Goal: Task Accomplishment & Management: Complete application form

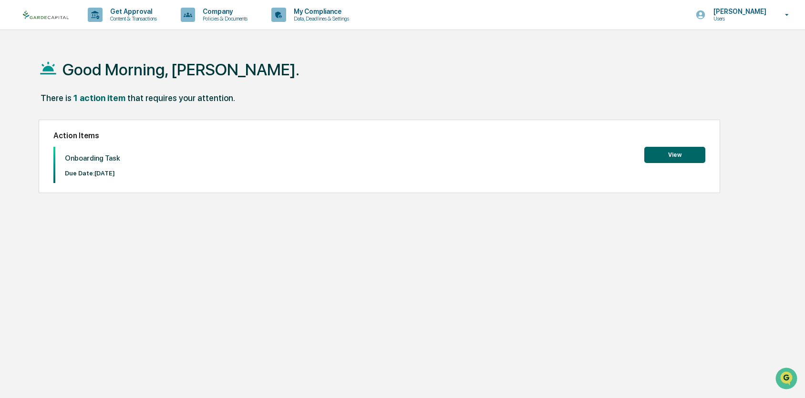
click at [676, 156] on button "View" at bounding box center [674, 155] width 61 height 16
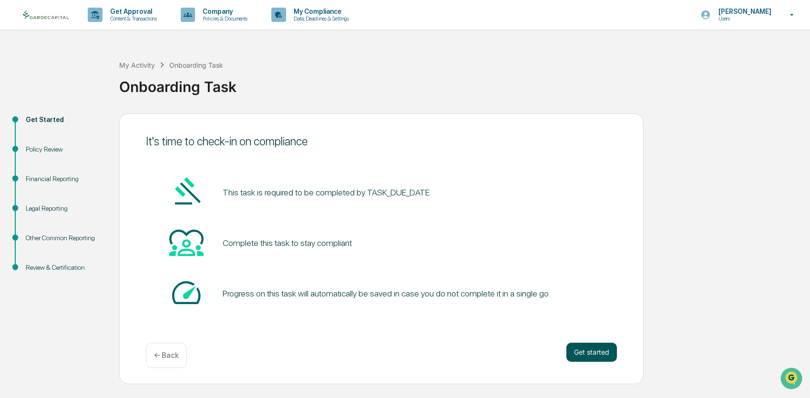
click at [596, 351] on button "Get started" at bounding box center [591, 352] width 51 height 19
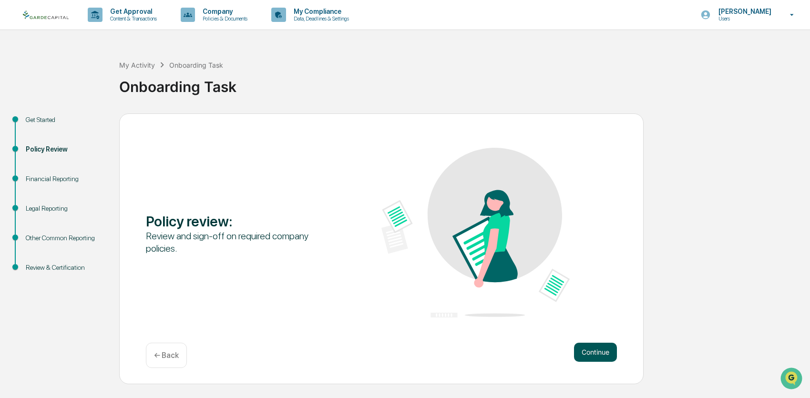
click at [589, 348] on button "Continue" at bounding box center [595, 352] width 43 height 19
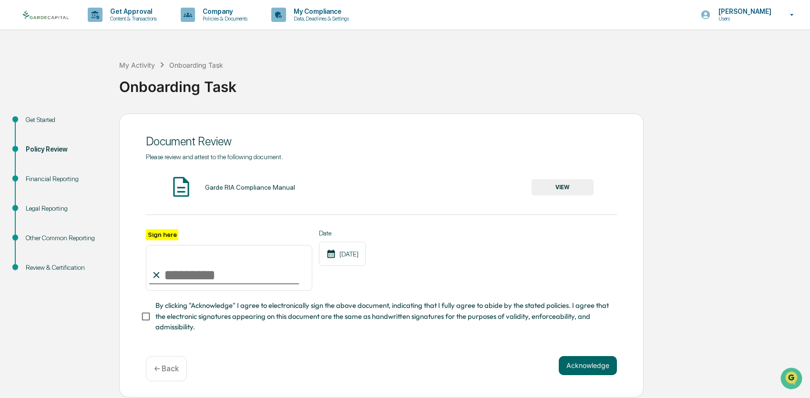
click at [184, 274] on input "Sign here" at bounding box center [229, 268] width 166 height 46
type input "**********"
click at [577, 359] on button "Acknowledge" at bounding box center [588, 365] width 58 height 19
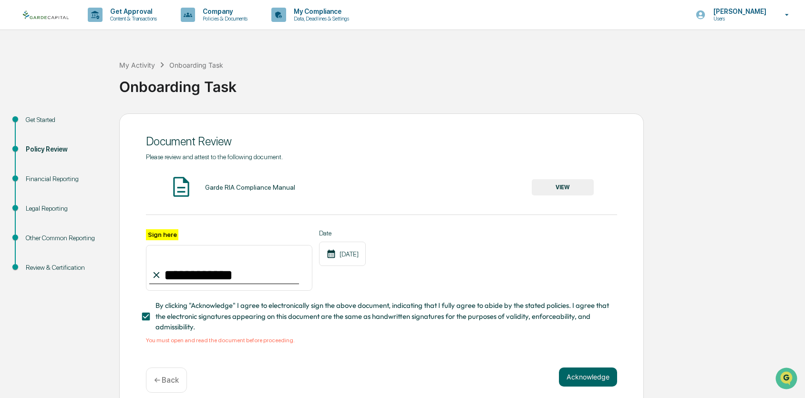
click at [253, 190] on div "Garde RIA Compliance Manual" at bounding box center [250, 188] width 90 height 8
click at [196, 188] on div "Garde RIA Compliance Manual VIEW" at bounding box center [381, 187] width 471 height 25
click at [174, 191] on img at bounding box center [181, 187] width 24 height 24
click at [564, 189] on button "VIEW" at bounding box center [563, 187] width 62 height 16
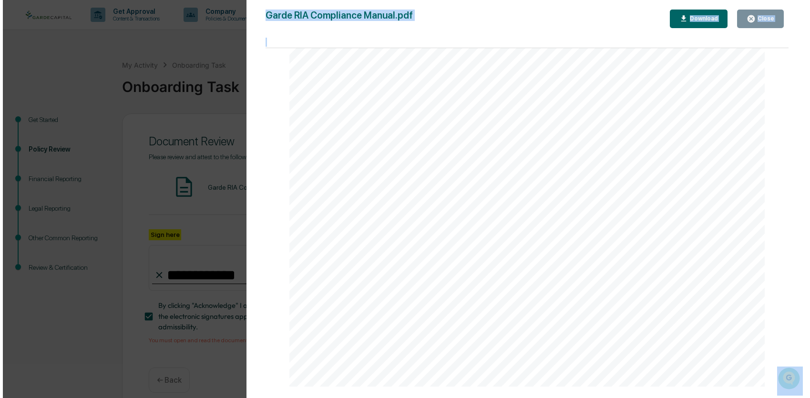
scroll to position [44930, 0]
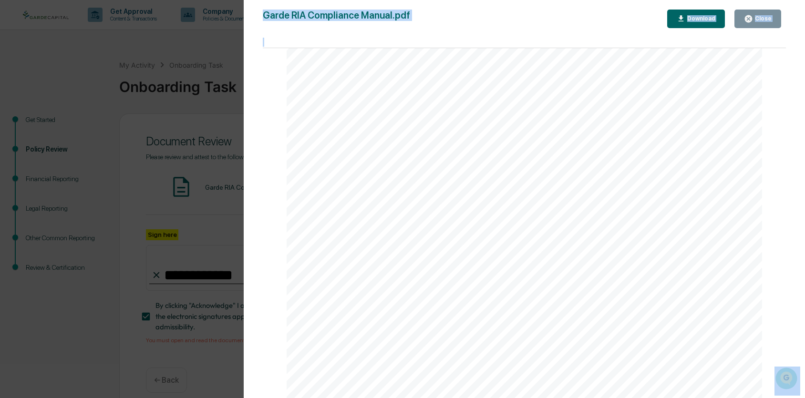
drag, startPoint x: 785, startPoint y: 331, endPoint x: 757, endPoint y: 373, distance: 50.9
click at [761, 398] on html "**********" at bounding box center [402, 199] width 805 height 398
drag, startPoint x: 747, startPoint y: 18, endPoint x: 651, endPoint y: 54, distance: 102.3
click at [748, 18] on icon "button" at bounding box center [748, 18] width 7 height 7
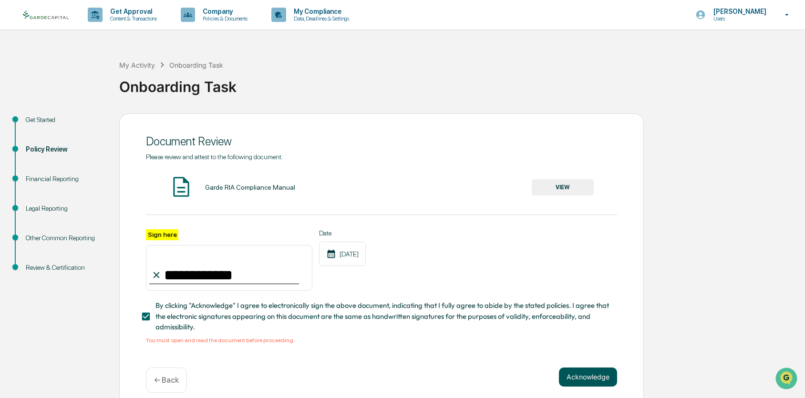
click at [604, 382] on button "Acknowledge" at bounding box center [588, 377] width 58 height 19
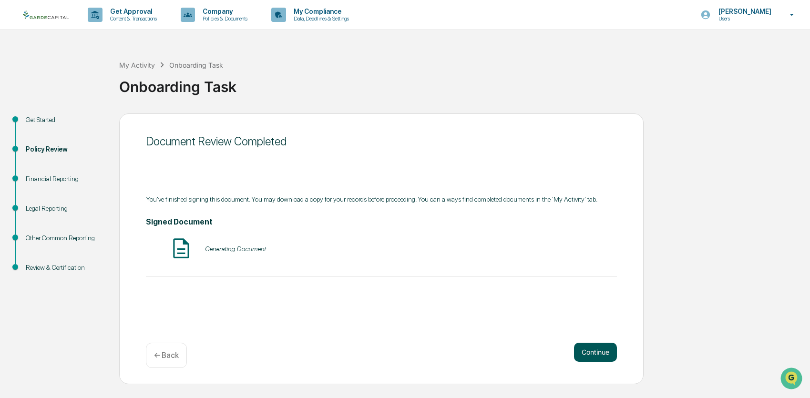
click at [603, 348] on button "Continue" at bounding box center [595, 352] width 43 height 19
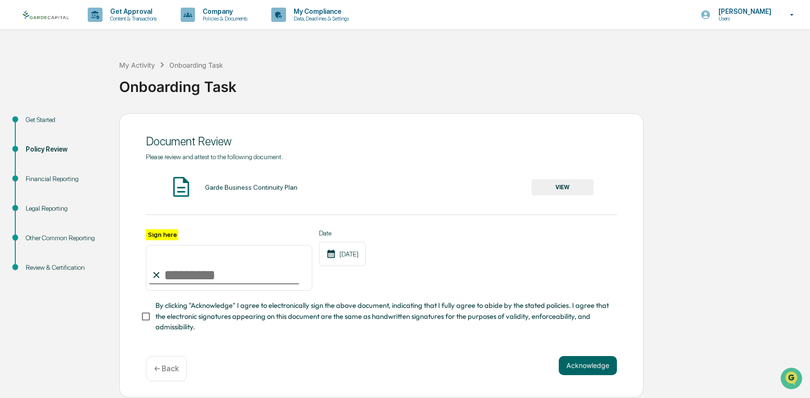
click at [576, 189] on button "VIEW" at bounding box center [563, 187] width 62 height 16
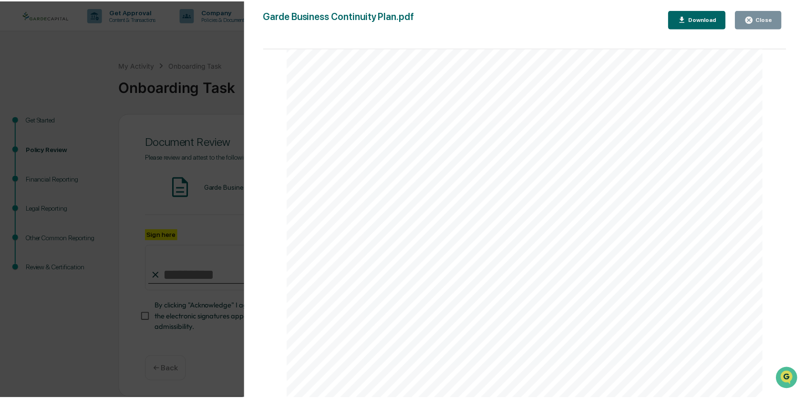
scroll to position [5502, 0]
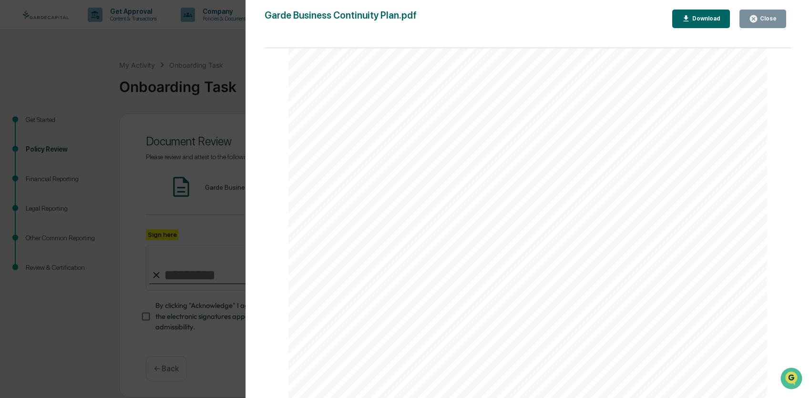
click at [767, 24] on button "Close" at bounding box center [762, 19] width 47 height 19
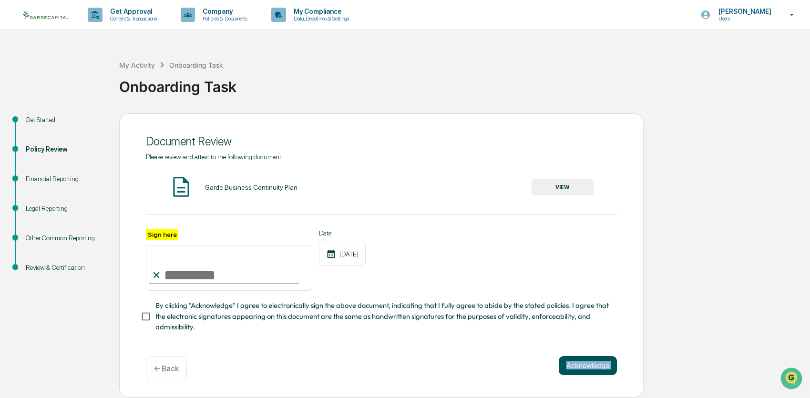
click at [572, 355] on div "Document Review Please review and attest to the following document. Garde Busin…" at bounding box center [381, 255] width 524 height 284
click at [569, 357] on button "Acknowledge" at bounding box center [588, 365] width 58 height 19
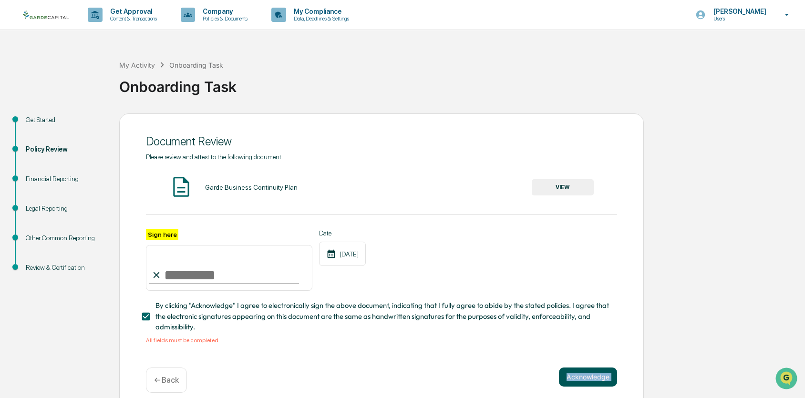
click at [586, 381] on button "Acknowledge" at bounding box center [588, 377] width 58 height 19
click at [180, 270] on input "Sign here" at bounding box center [229, 268] width 166 height 46
type input "**********"
click at [569, 373] on button "Acknowledge" at bounding box center [588, 377] width 58 height 19
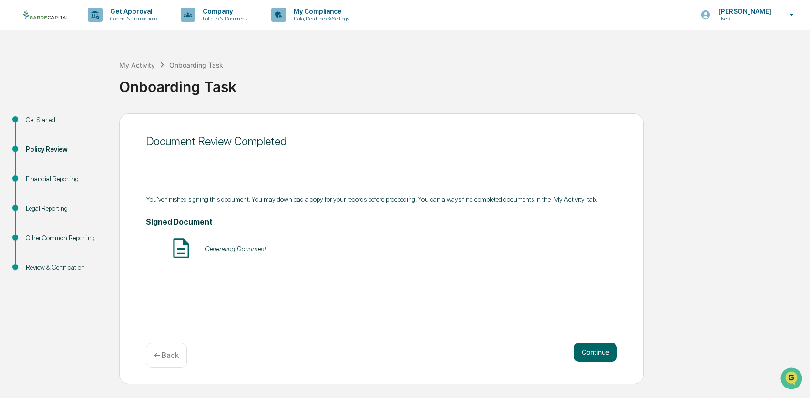
click at [215, 246] on div "Generating Document" at bounding box center [381, 248] width 471 height 25
click at [598, 354] on button "Continue" at bounding box center [595, 352] width 43 height 19
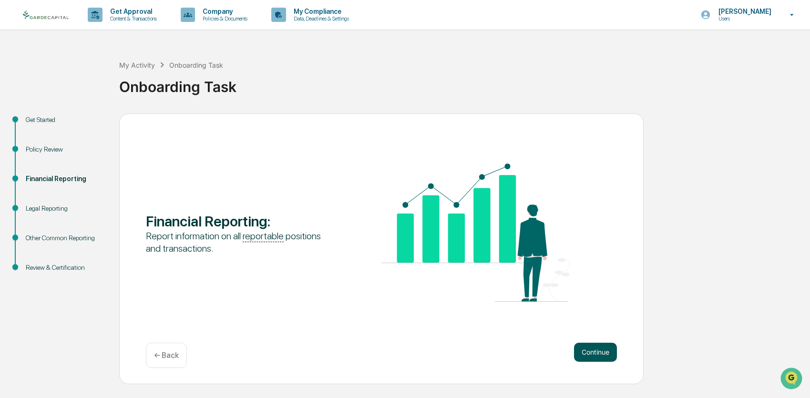
click at [598, 356] on button "Continue" at bounding box center [595, 352] width 43 height 19
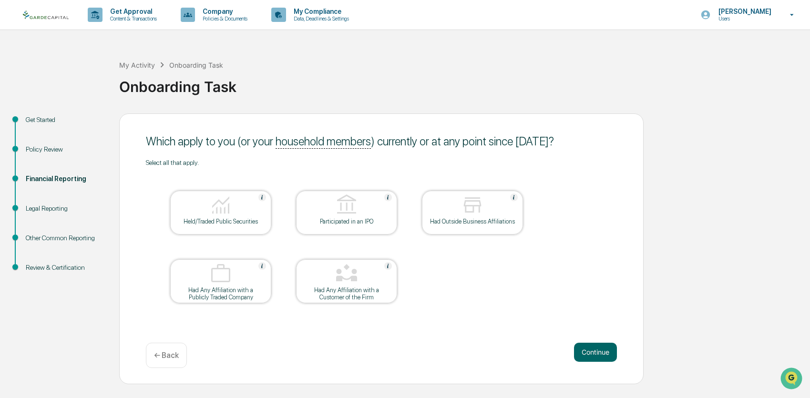
click at [230, 227] on div "Held/Traded Public Securities" at bounding box center [220, 213] width 101 height 44
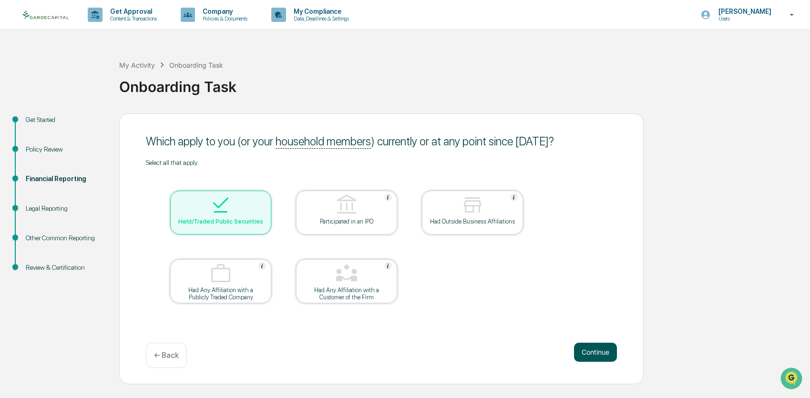
click at [593, 357] on button "Continue" at bounding box center [595, 352] width 43 height 19
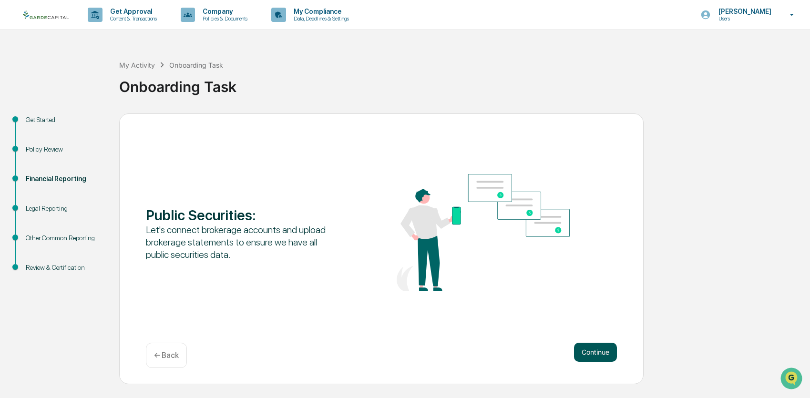
click at [574, 350] on button "Continue" at bounding box center [595, 352] width 43 height 19
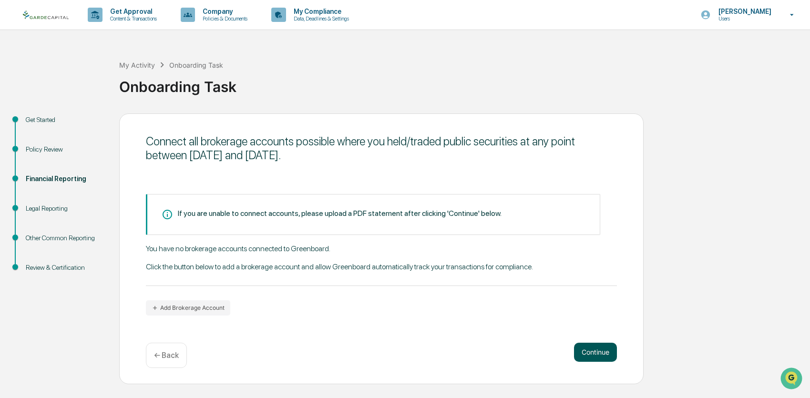
click at [607, 353] on button "Continue" at bounding box center [595, 352] width 43 height 19
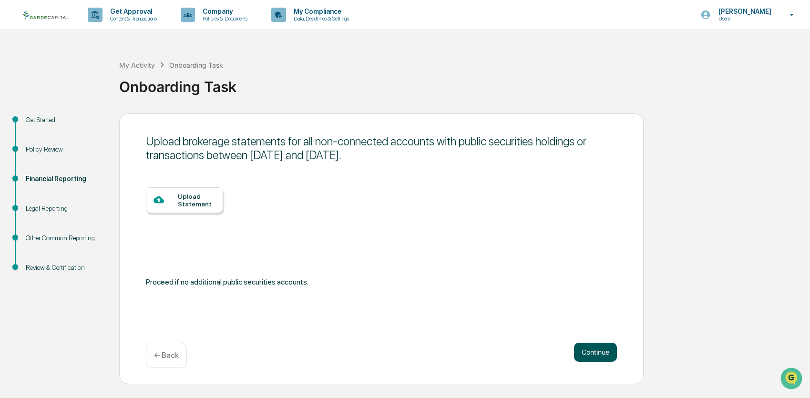
click at [593, 354] on button "Continue" at bounding box center [595, 352] width 43 height 19
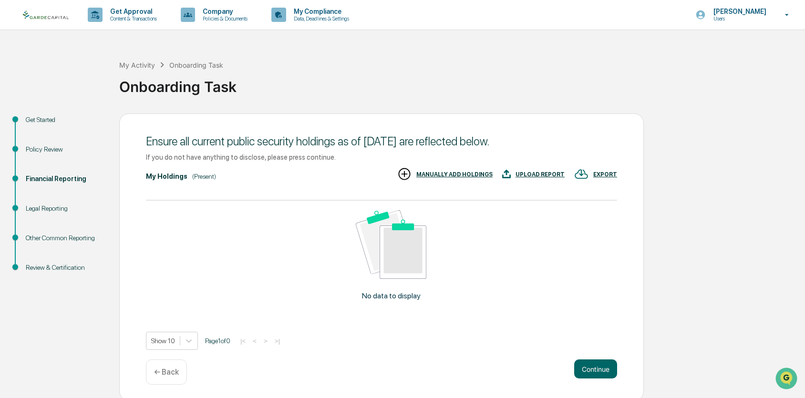
scroll to position [1, 0]
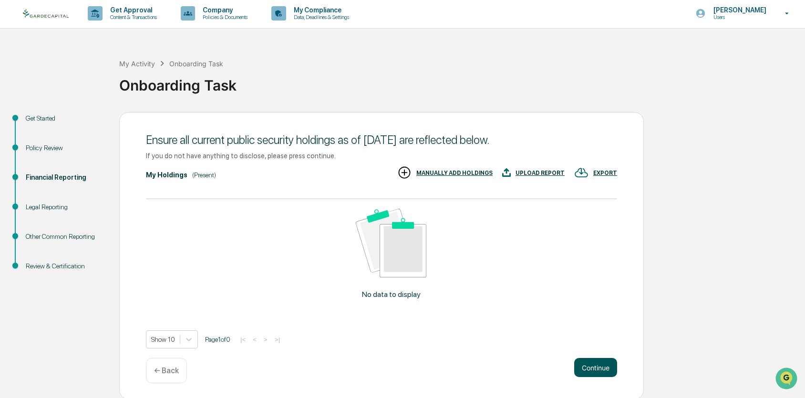
click at [606, 365] on button "Continue" at bounding box center [595, 367] width 43 height 19
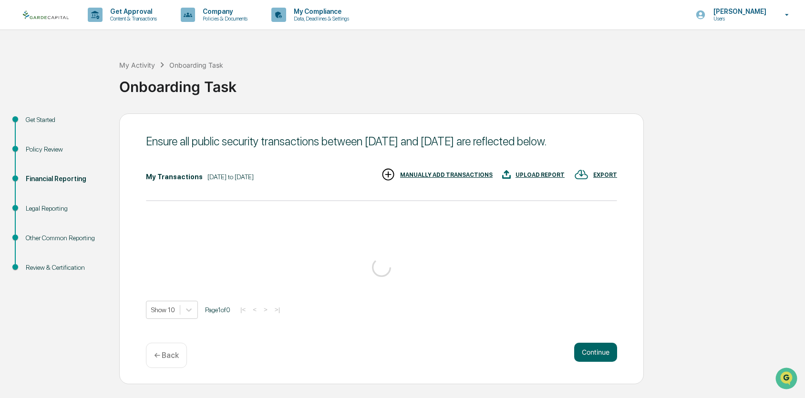
scroll to position [0, 0]
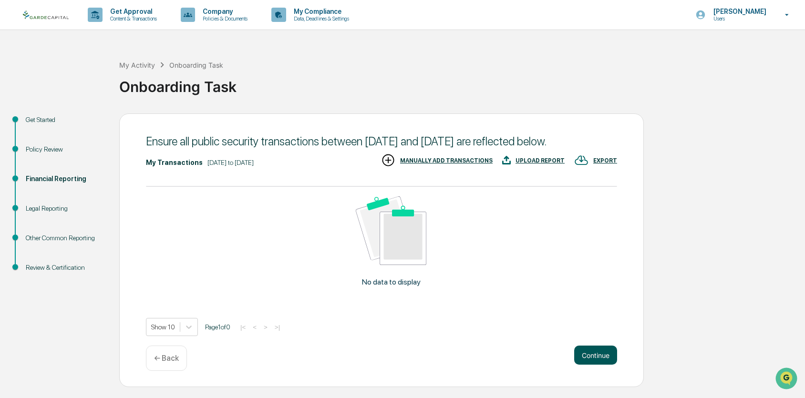
click at [592, 365] on button "Continue" at bounding box center [595, 355] width 43 height 19
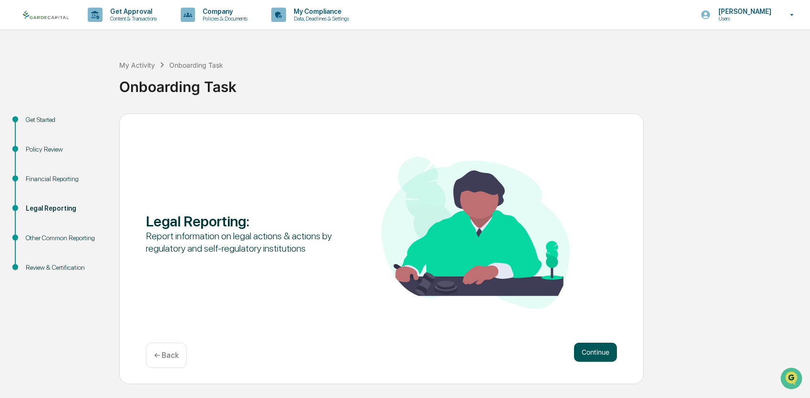
click at [592, 351] on button "Continue" at bounding box center [595, 352] width 43 height 19
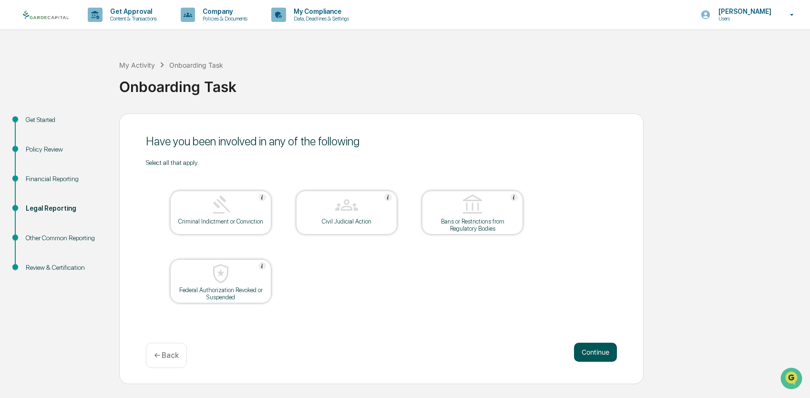
click at [584, 344] on button "Continue" at bounding box center [595, 352] width 43 height 19
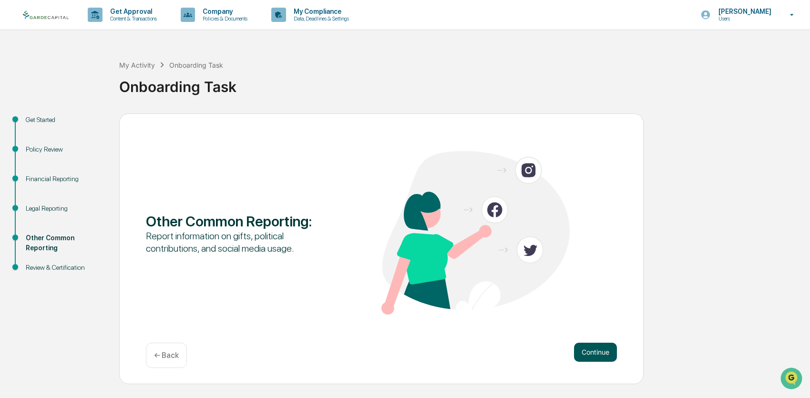
click at [602, 353] on button "Continue" at bounding box center [595, 352] width 43 height 19
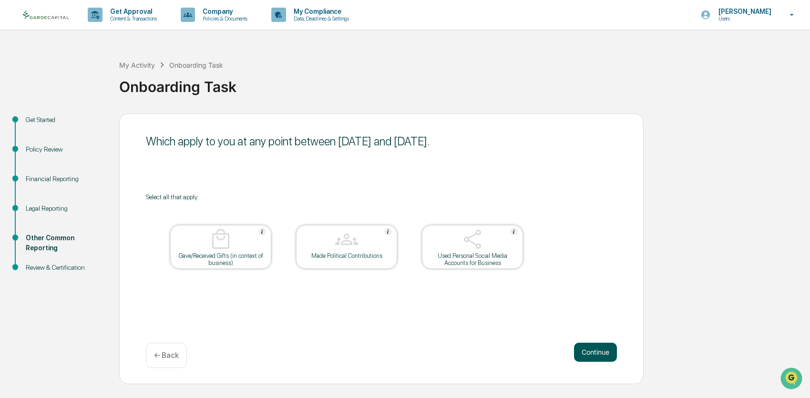
click at [601, 346] on button "Continue" at bounding box center [595, 352] width 43 height 19
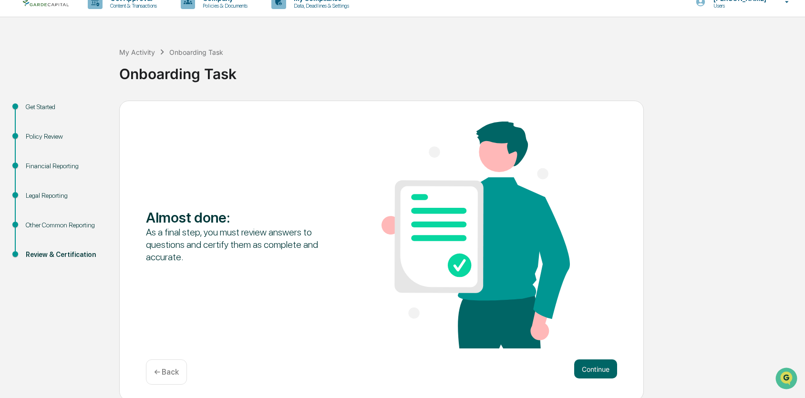
scroll to position [15, 0]
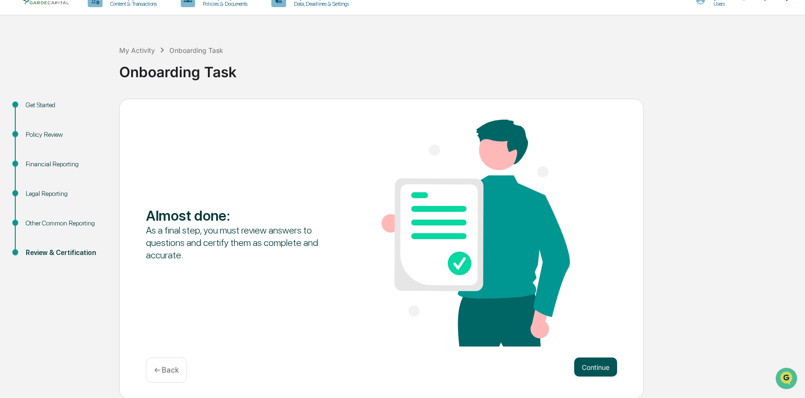
click at [592, 359] on button "Continue" at bounding box center [595, 367] width 43 height 19
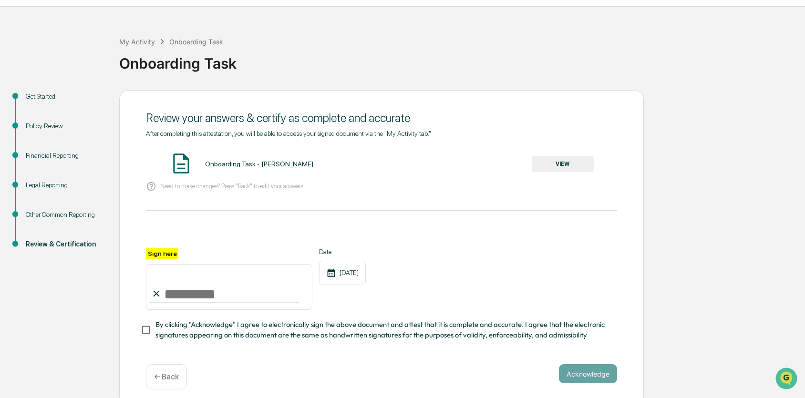
scroll to position [30, 0]
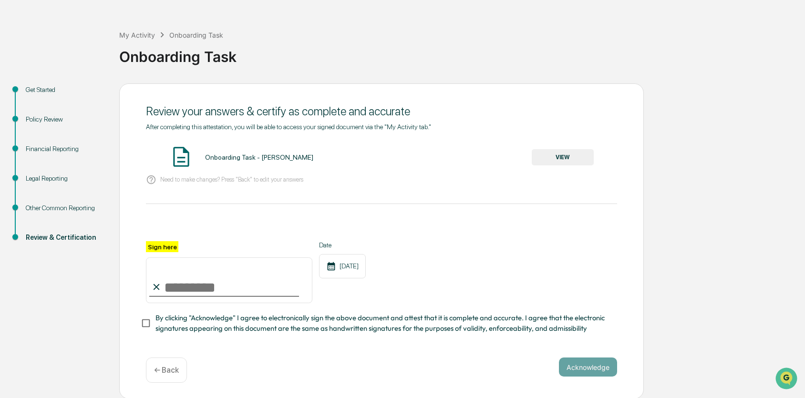
click at [180, 291] on input "Sign here" at bounding box center [229, 280] width 166 height 46
type input "**********"
click at [591, 365] on button "Acknowledge" at bounding box center [588, 367] width 58 height 19
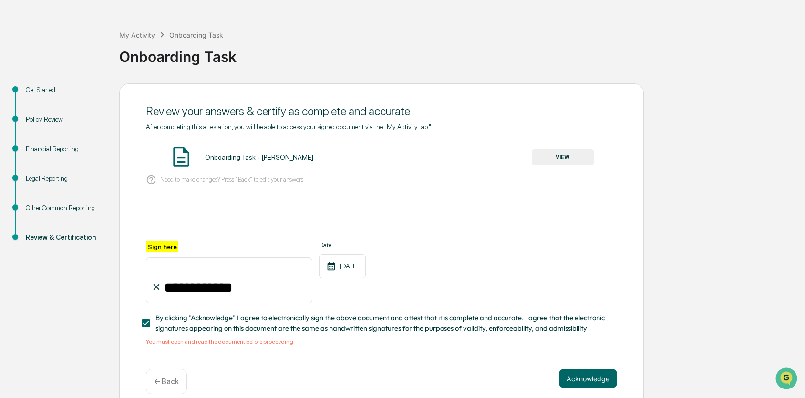
click at [564, 161] on button "VIEW" at bounding box center [563, 157] width 62 height 16
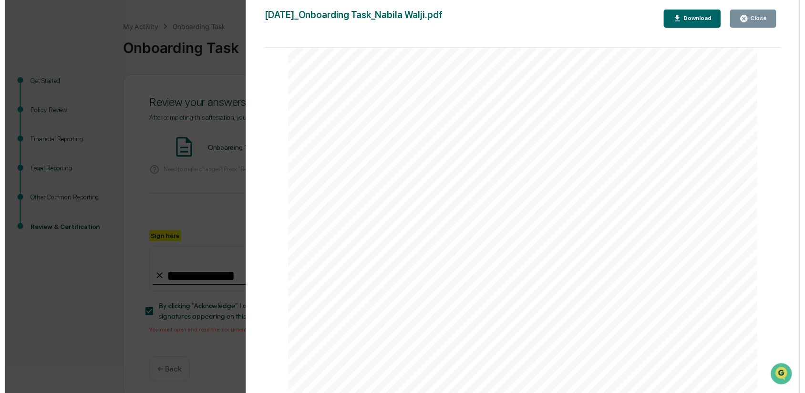
scroll to position [42, 0]
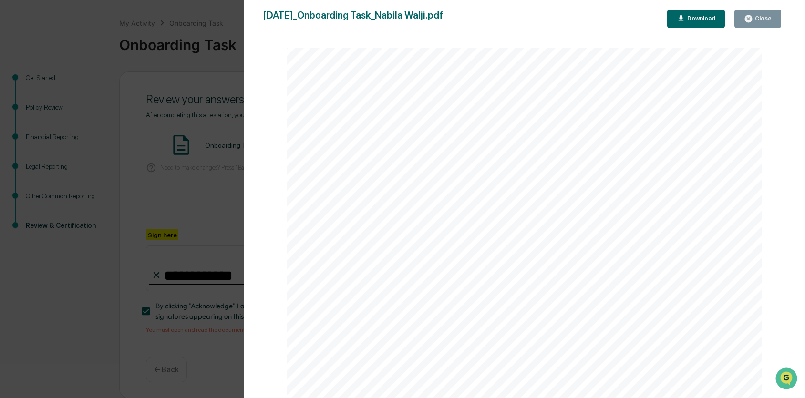
click at [761, 13] on button "Close" at bounding box center [757, 19] width 47 height 19
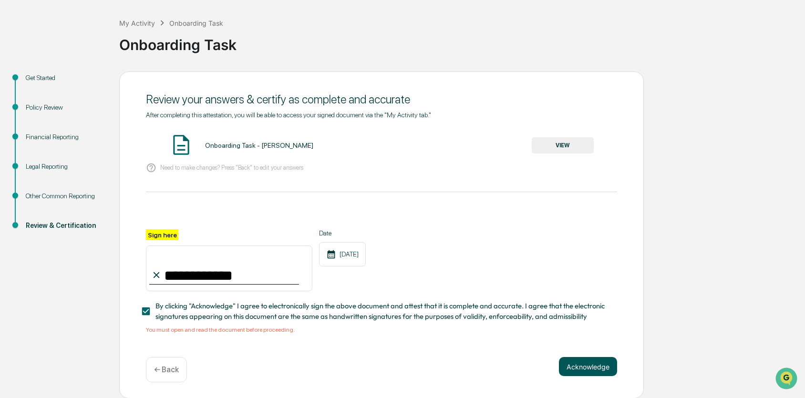
click at [605, 372] on button "Acknowledge" at bounding box center [588, 366] width 58 height 19
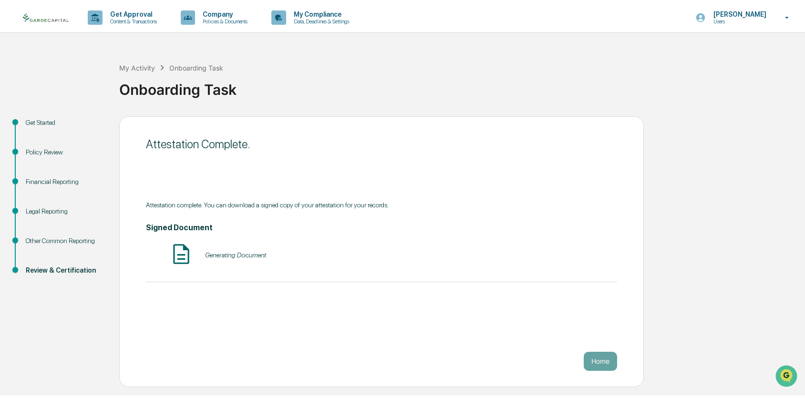
scroll to position [0, 0]
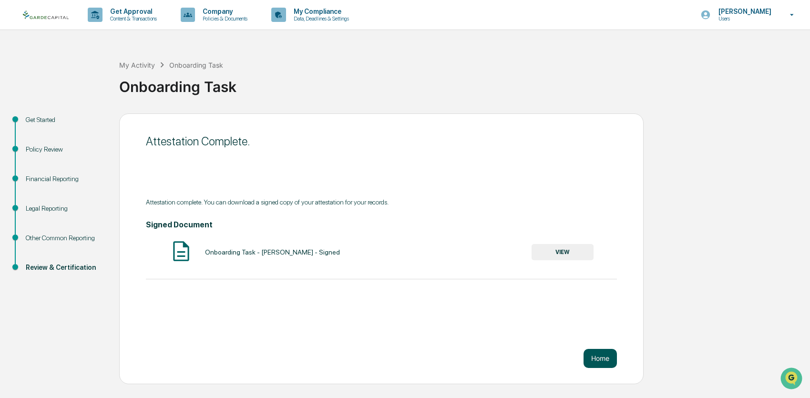
click at [594, 359] on button "Home" at bounding box center [600, 358] width 33 height 19
